Goal: Ask a question: Seek information or help from site administrators or community

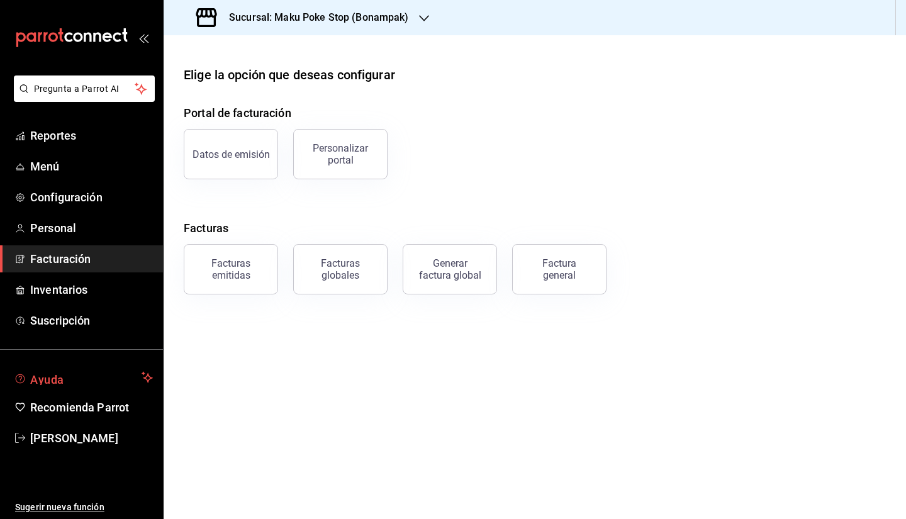
click at [89, 378] on span "Ayuda" at bounding box center [83, 377] width 106 height 15
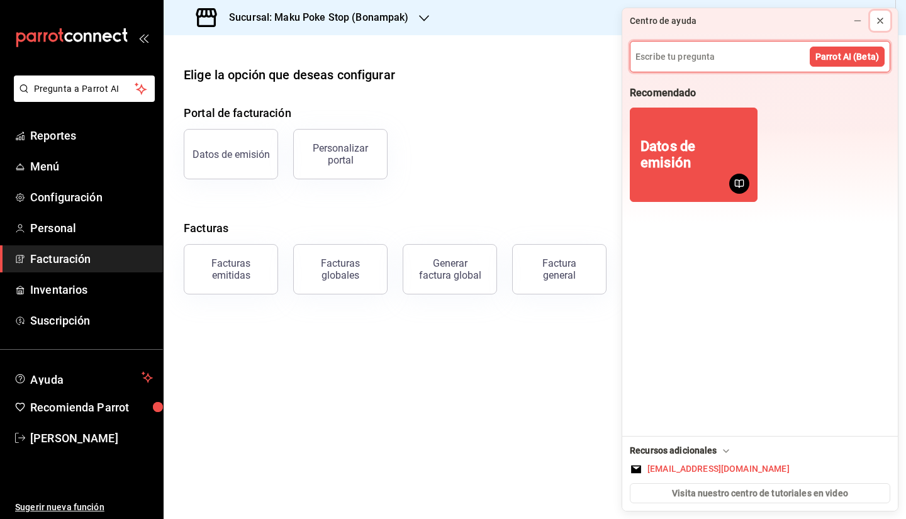
click at [879, 19] on icon at bounding box center [880, 21] width 10 height 10
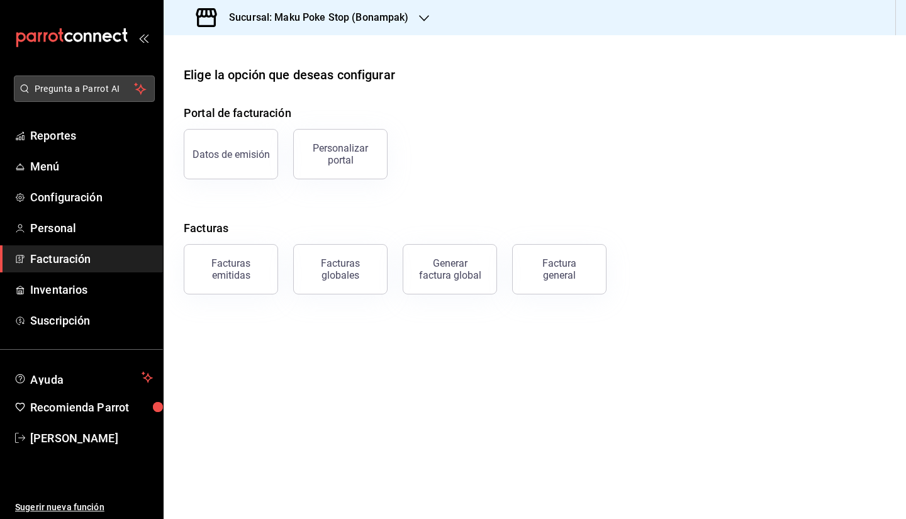
click at [64, 86] on span "Pregunta a Parrot AI" at bounding box center [85, 88] width 100 height 13
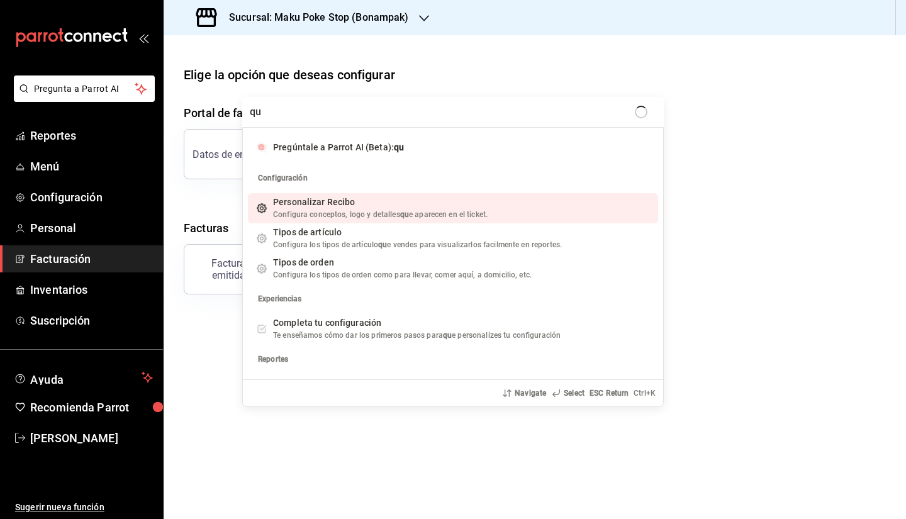
type input "q"
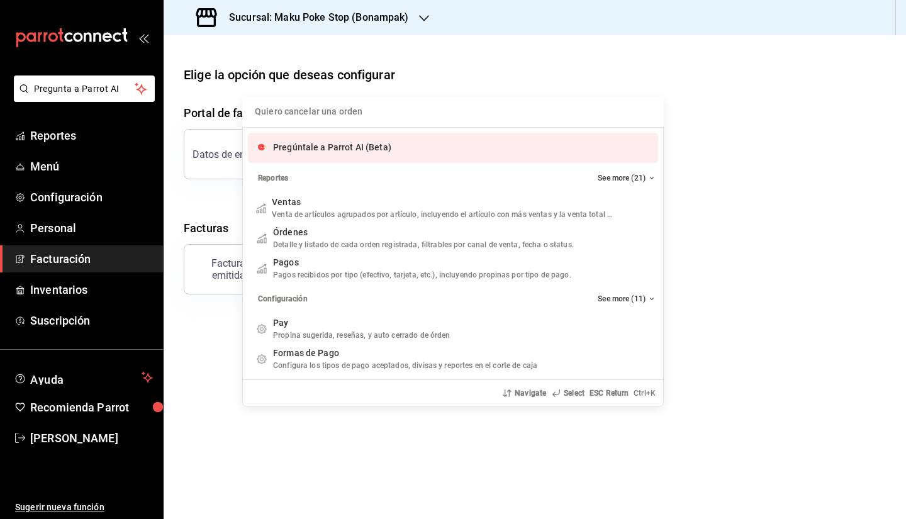
click at [354, 141] on div "Pregúntale a Parrot AI (Beta)" at bounding box center [453, 148] width 410 height 30
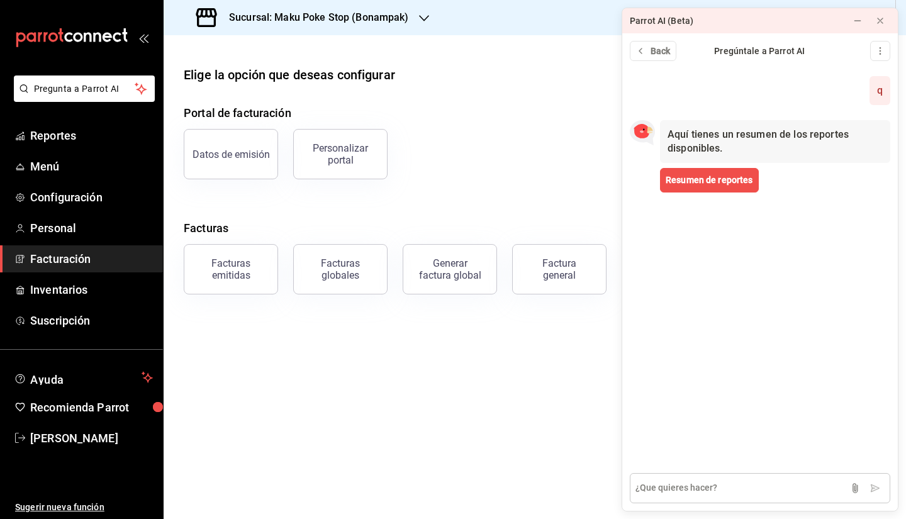
click at [693, 486] on textarea at bounding box center [760, 488] width 260 height 30
type textarea "que tipo de tamaño de rollo ocupan las terminales de parrot"
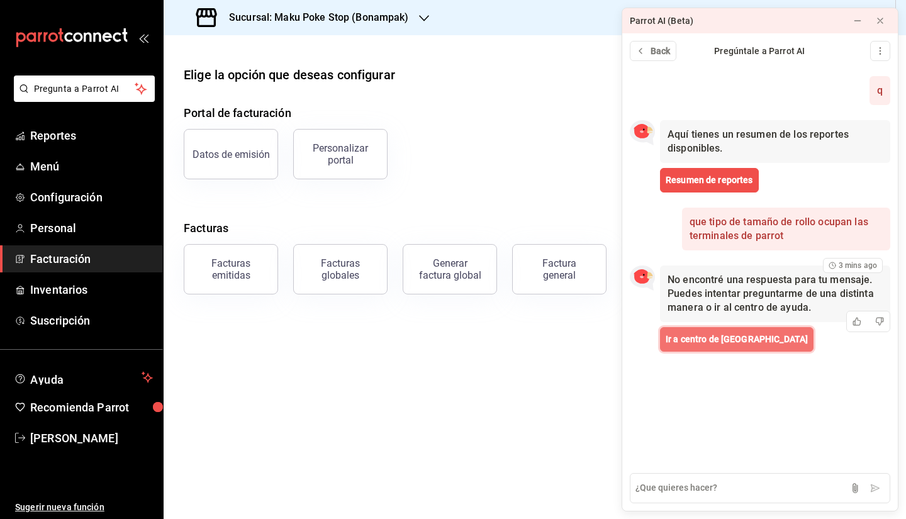
click at [719, 343] on span "Ir a centro de [GEOGRAPHIC_DATA]" at bounding box center [737, 339] width 142 height 13
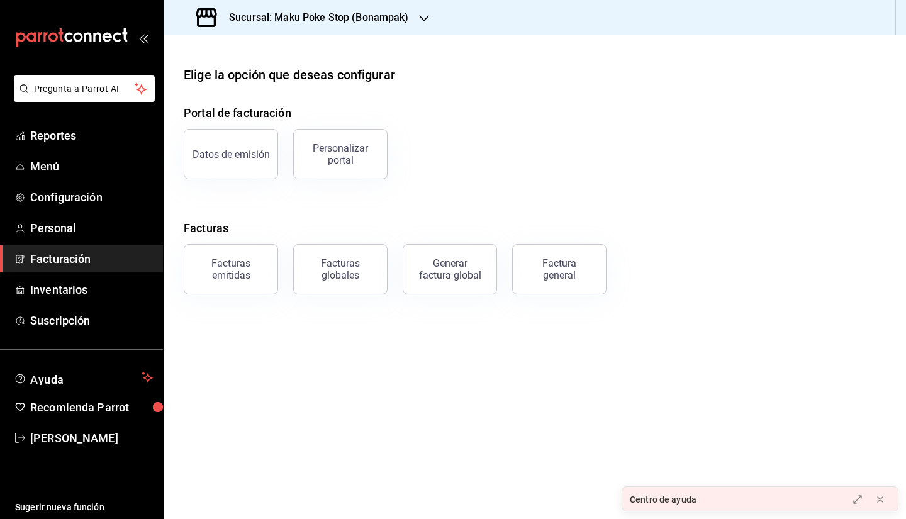
click at [716, 499] on div "Centro de ayuda" at bounding box center [731, 499] width 218 height 25
click at [884, 501] on button at bounding box center [880, 499] width 20 height 20
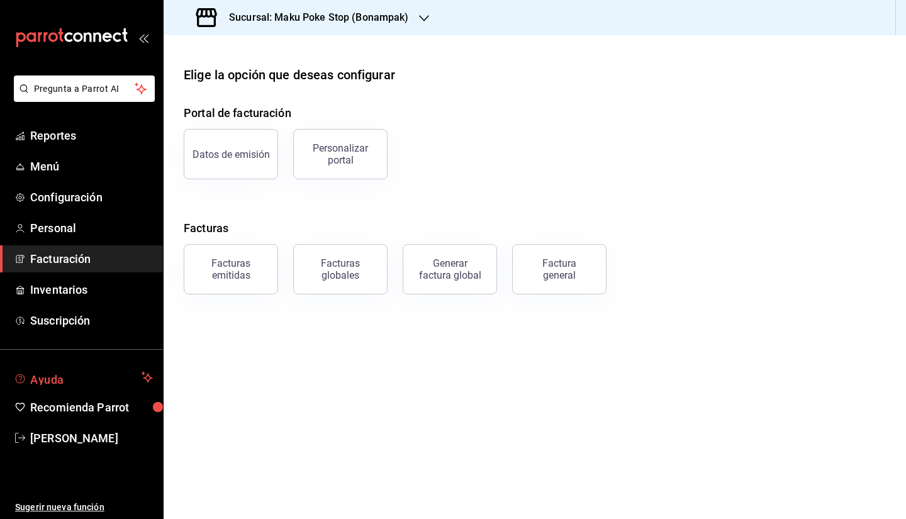
click at [77, 382] on span "Ayuda" at bounding box center [83, 377] width 106 height 15
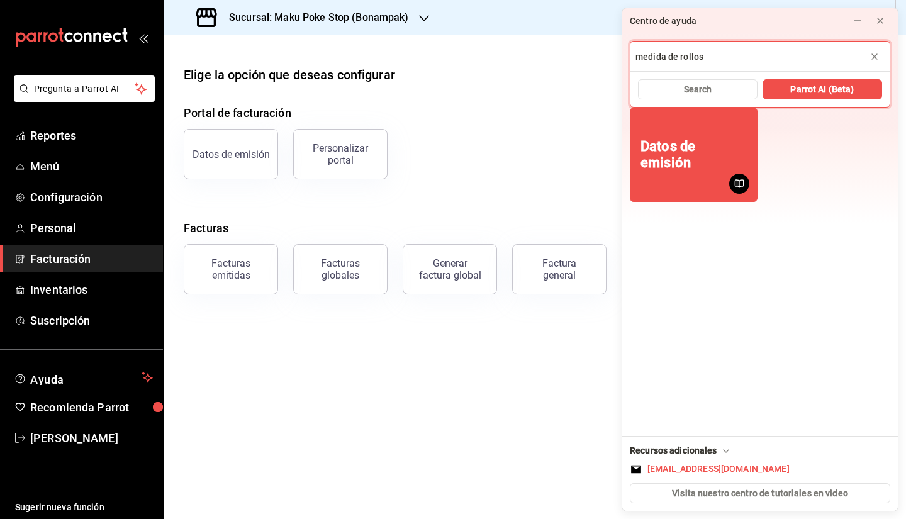
type input "medida de rollos"
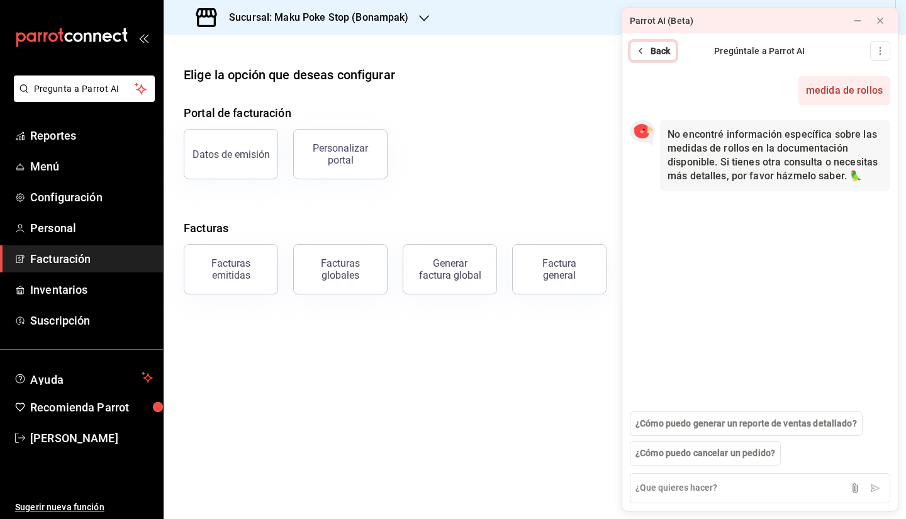
click at [652, 55] on span "Back" at bounding box center [660, 51] width 20 height 13
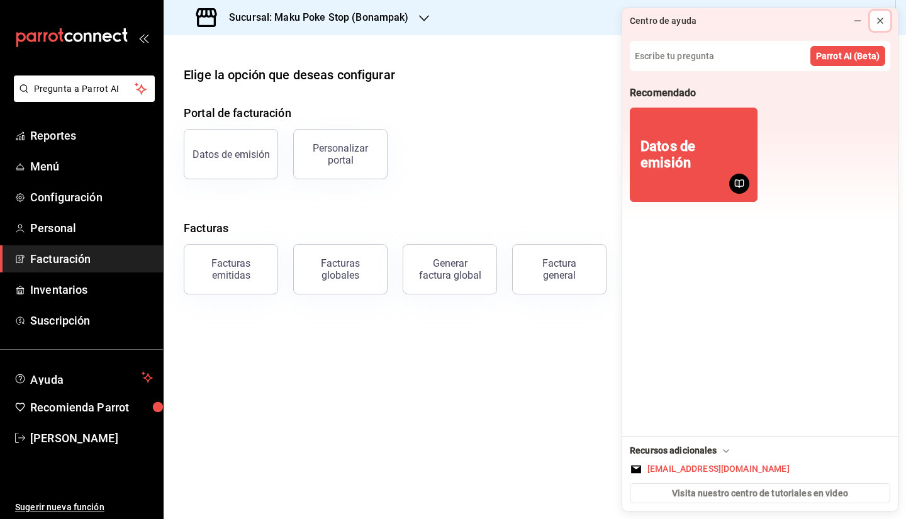
click at [885, 21] on button at bounding box center [880, 21] width 20 height 20
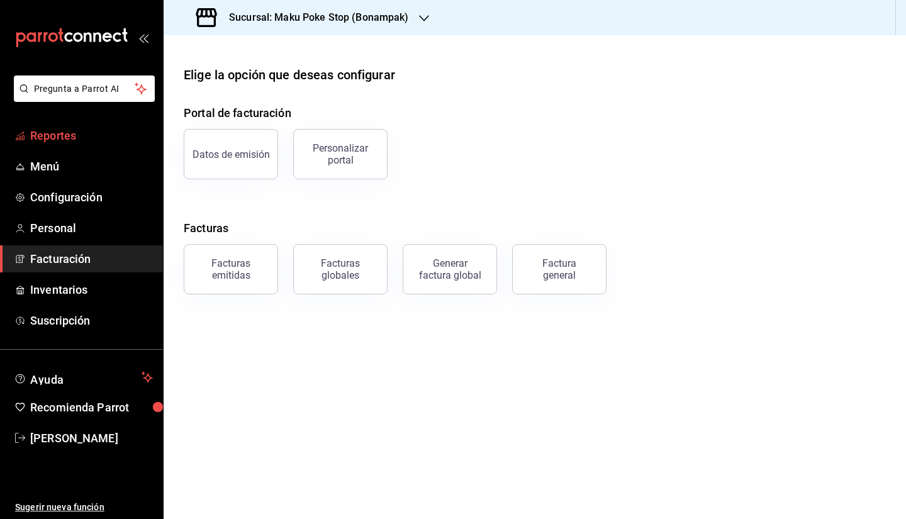
click at [60, 133] on span "Reportes" at bounding box center [91, 135] width 123 height 17
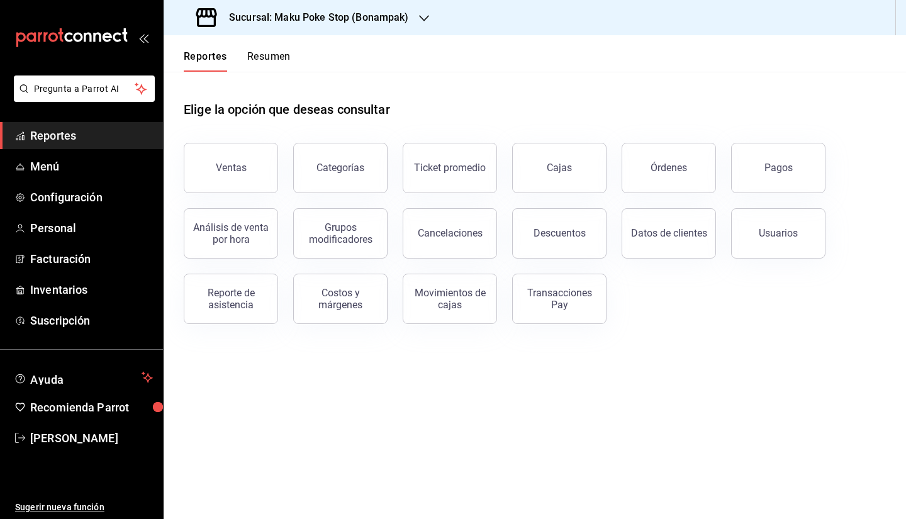
click at [406, 11] on h3 "Sucursal: Maku Poke Stop (Bonampak)" at bounding box center [314, 17] width 190 height 15
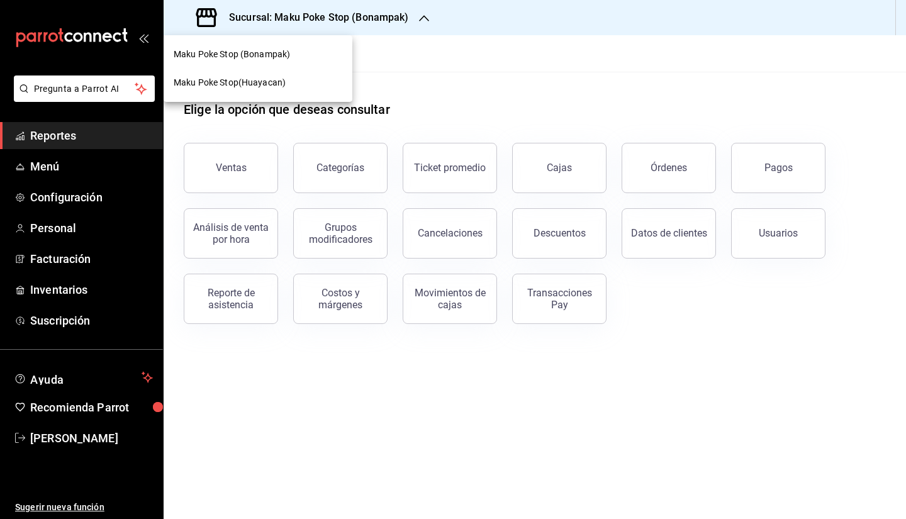
click at [291, 80] on div "Maku Poke Stop(Huayacan)" at bounding box center [258, 82] width 169 height 13
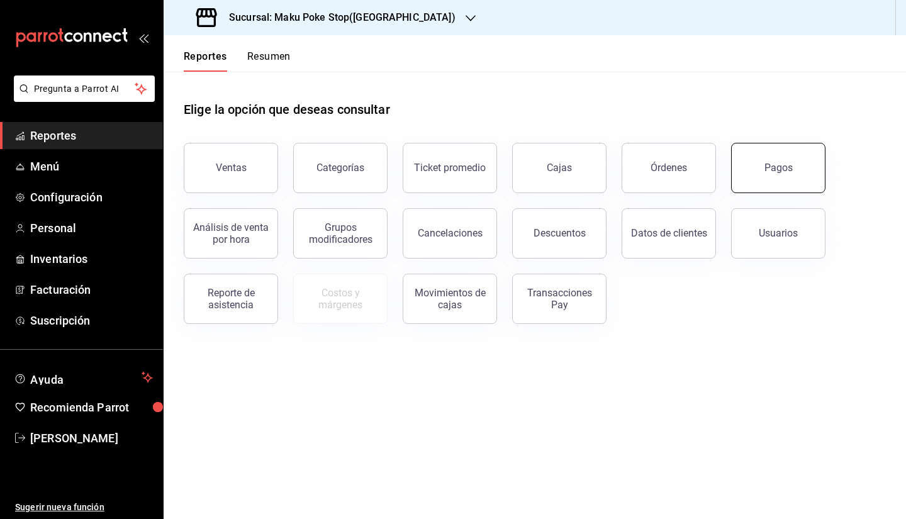
click at [770, 173] on div "Pagos" at bounding box center [778, 168] width 28 height 12
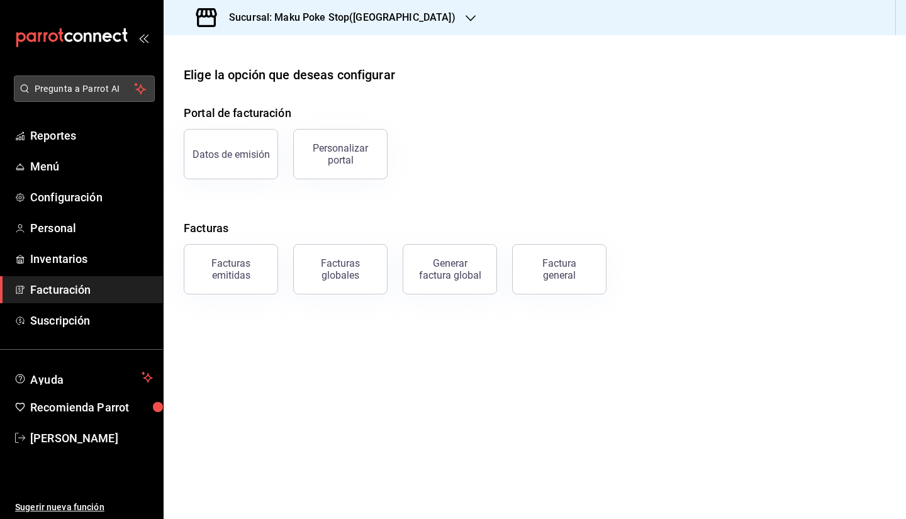
click at [83, 89] on span "Pregunta a Parrot AI" at bounding box center [85, 88] width 100 height 13
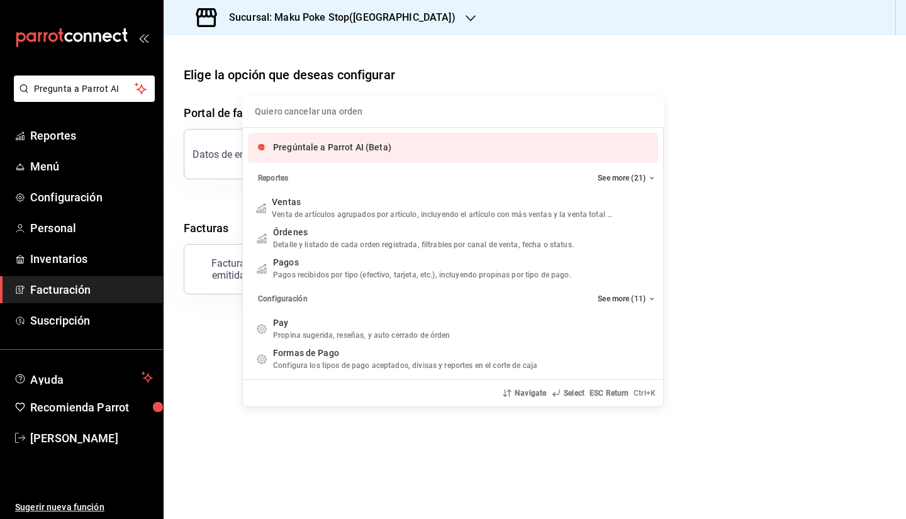
click at [346, 147] on span "Pregúntale a Parrot AI (Beta)" at bounding box center [332, 147] width 118 height 10
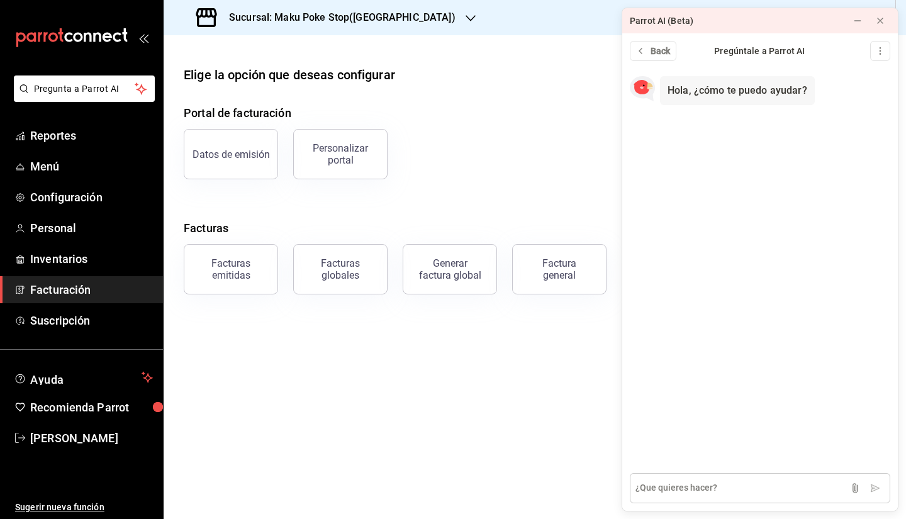
click at [715, 486] on textarea at bounding box center [760, 488] width 260 height 30
type textarea "A"
type textarea "APAGAR"
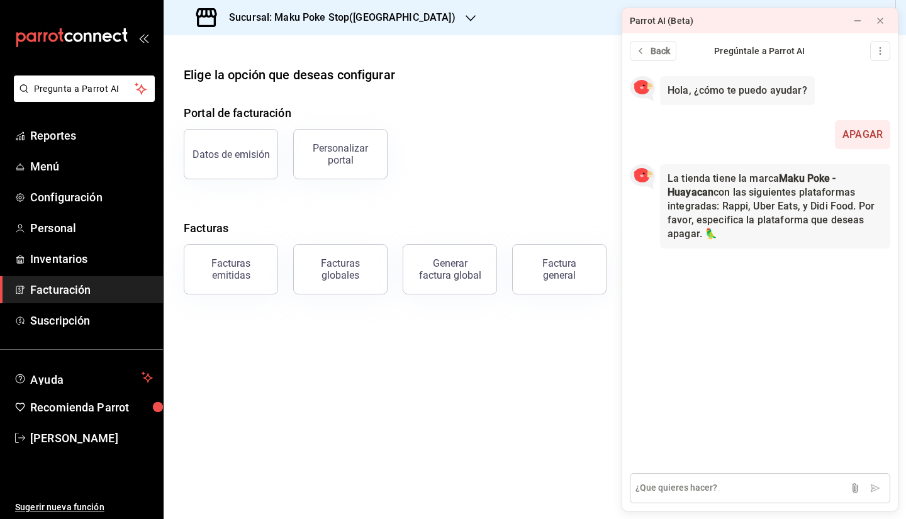
click at [706, 486] on textarea at bounding box center [760, 488] width 260 height 30
type textarea "TODAS"
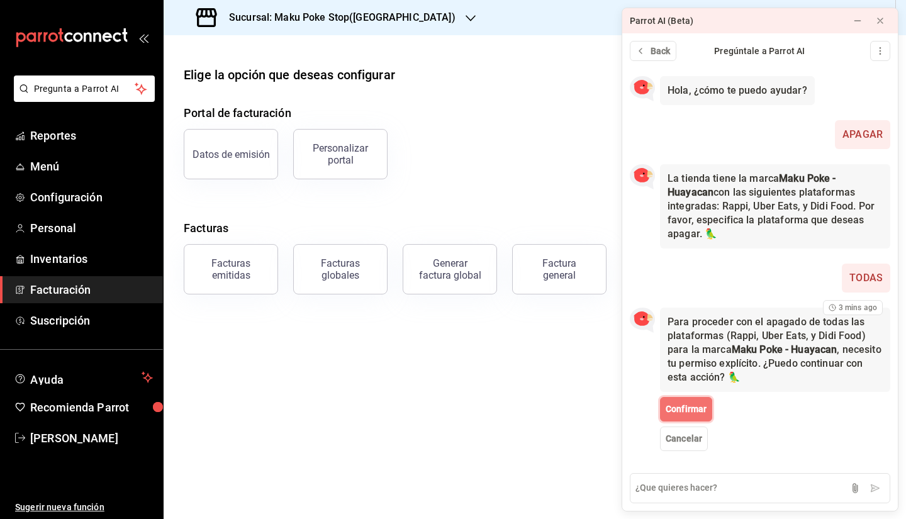
click at [701, 401] on button "Confirmar" at bounding box center [686, 409] width 52 height 25
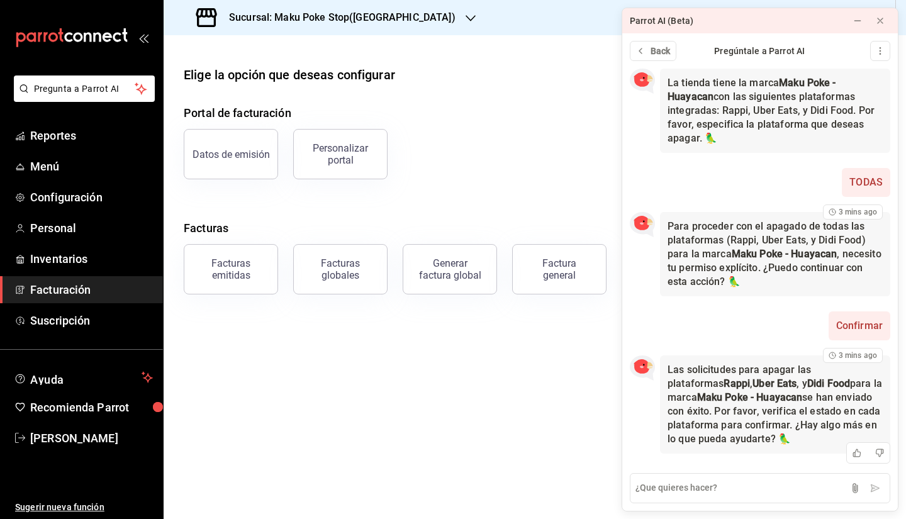
scroll to position [96, 0]
click at [723, 497] on textarea at bounding box center [760, 488] width 260 height 30
type textarea "NO"
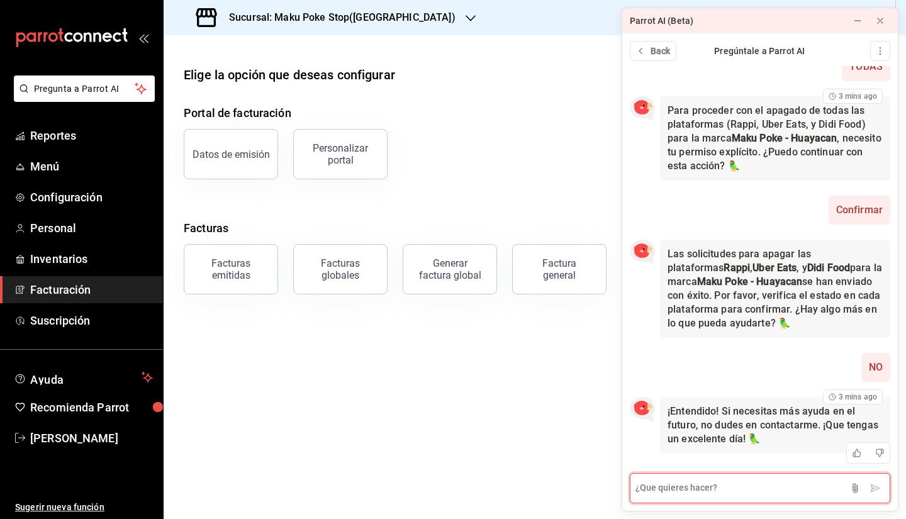
scroll to position [211, 0]
click at [885, 18] on button at bounding box center [880, 21] width 20 height 20
